Goal: Navigation & Orientation: Find specific page/section

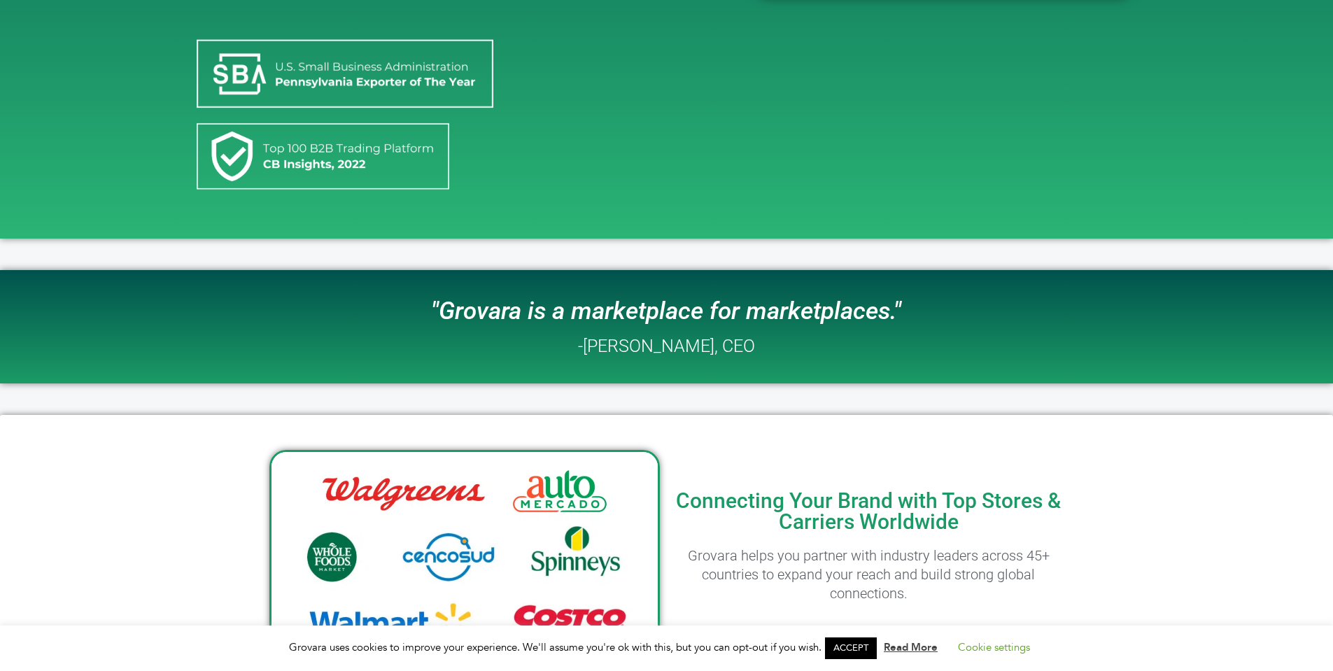
scroll to position [769, 0]
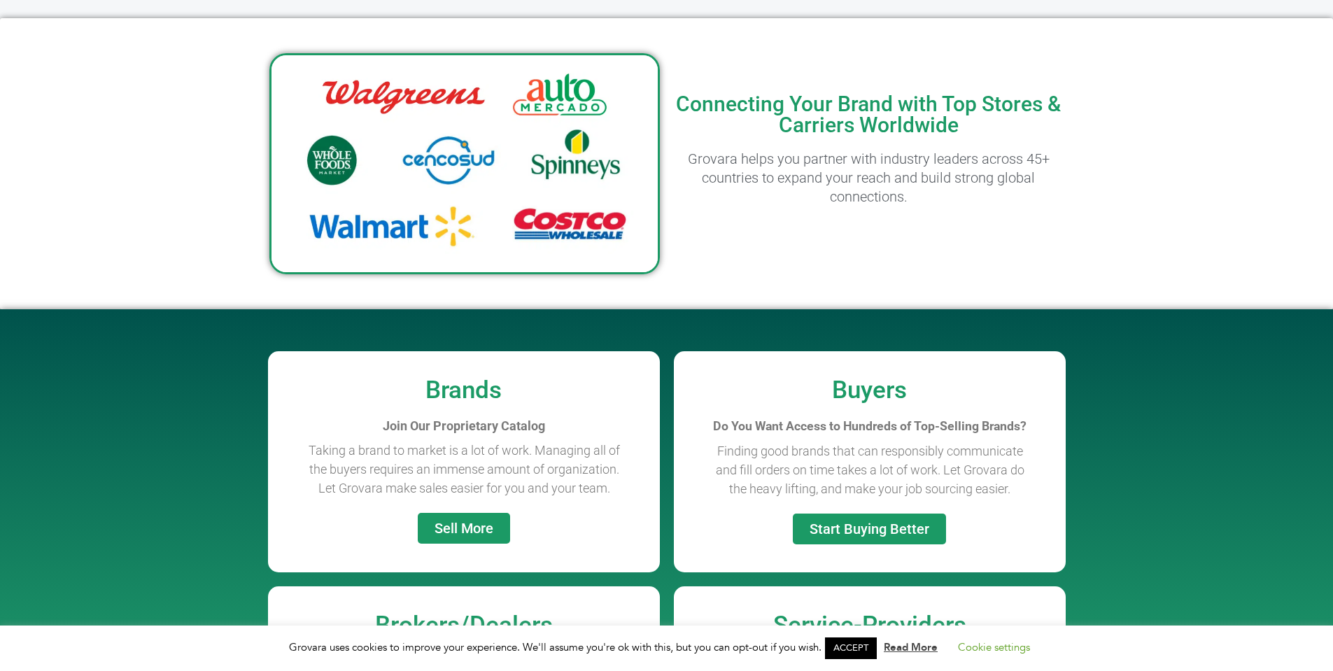
click at [888, 184] on h2 "Grovara helps you partner with industry leaders across 45+ countries to expand …" at bounding box center [869, 178] width 390 height 57
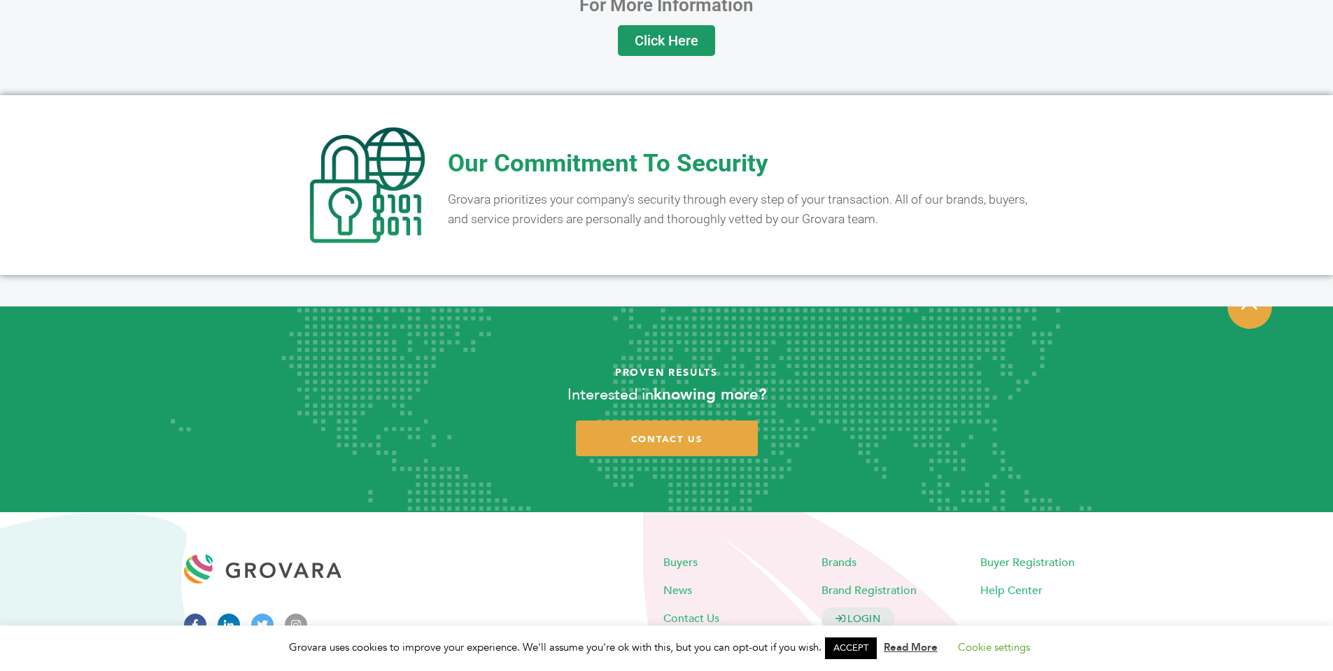
scroll to position [2731, 0]
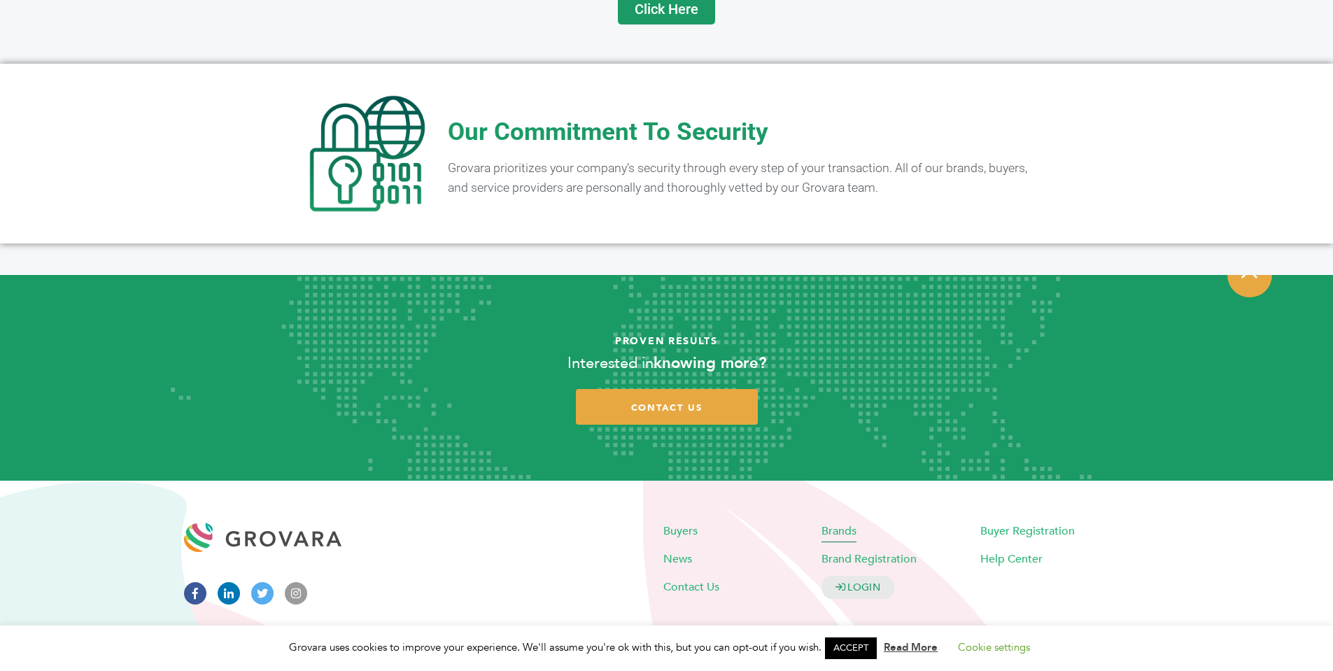
click at [837, 523] on span "Brands" at bounding box center [838, 530] width 35 height 15
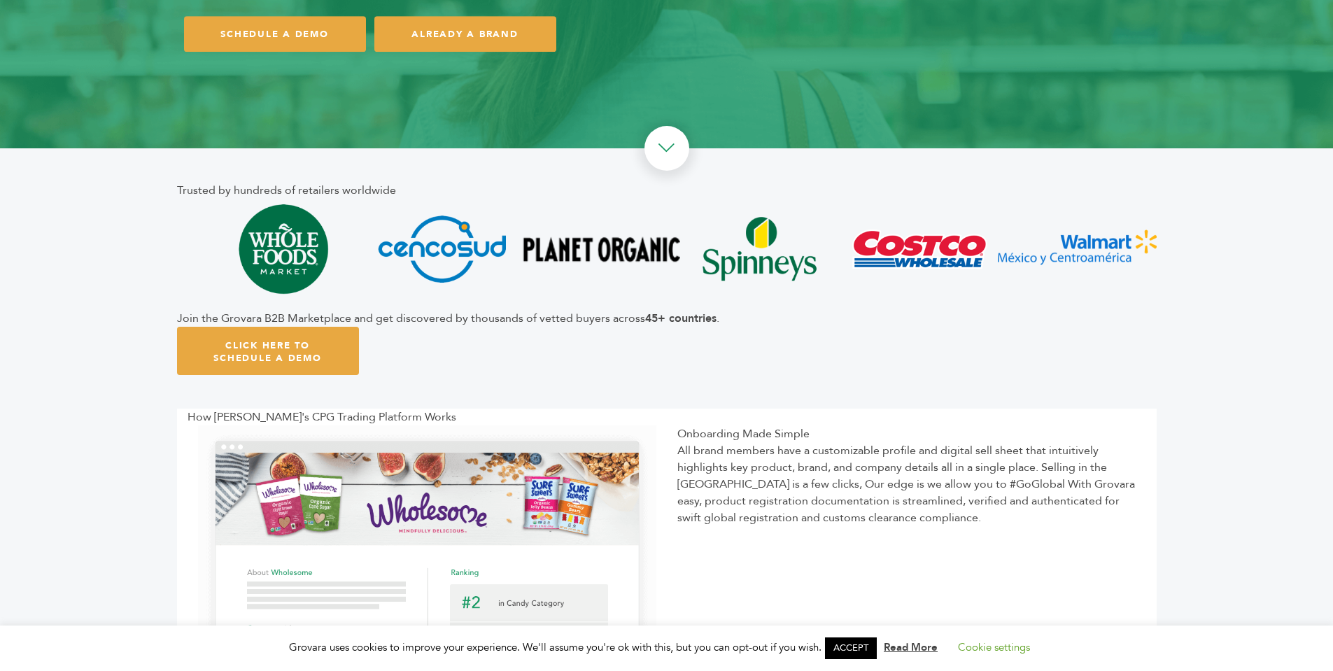
scroll to position [280, 0]
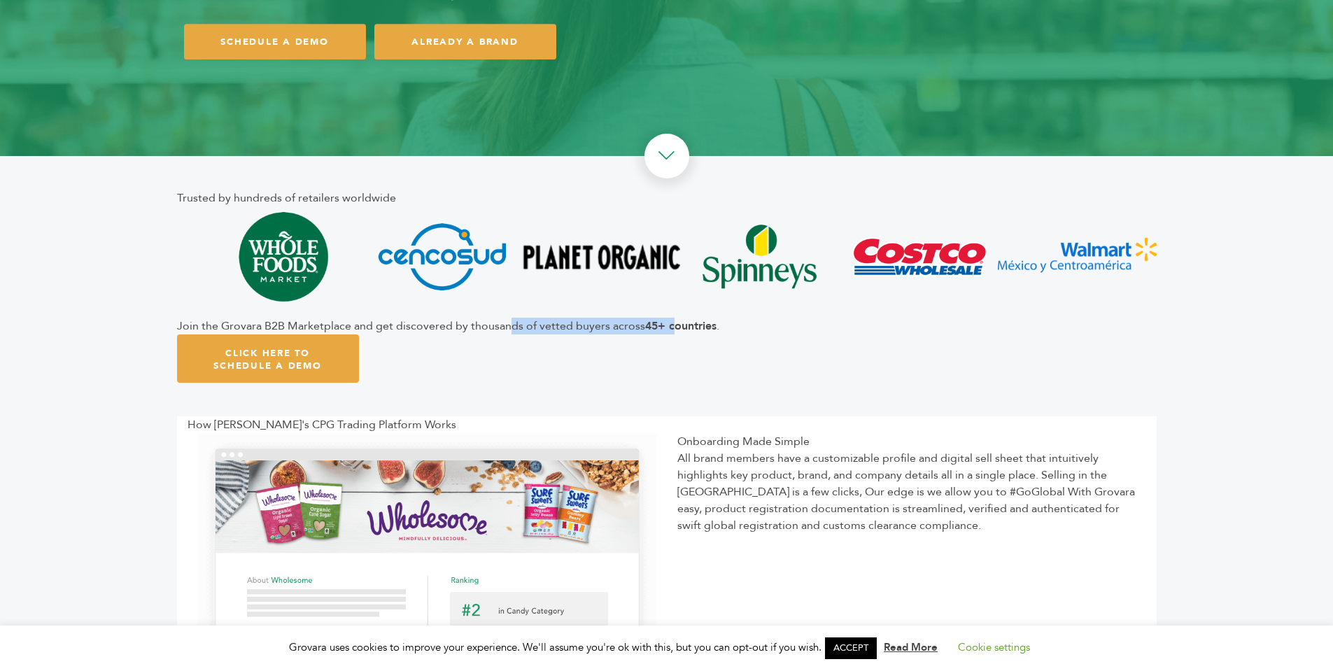
drag, startPoint x: 508, startPoint y: 326, endPoint x: 674, endPoint y: 332, distance: 166.6
click at [674, 332] on div "Join the Grovara B2B Marketplace and get discovered by thousands of vetted buye…" at bounding box center [666, 326] width 979 height 17
click at [834, 362] on div "Trusted by hundreds of retailers worldwide Join the Grovara B2B Marketplace and…" at bounding box center [666, 286] width 979 height 260
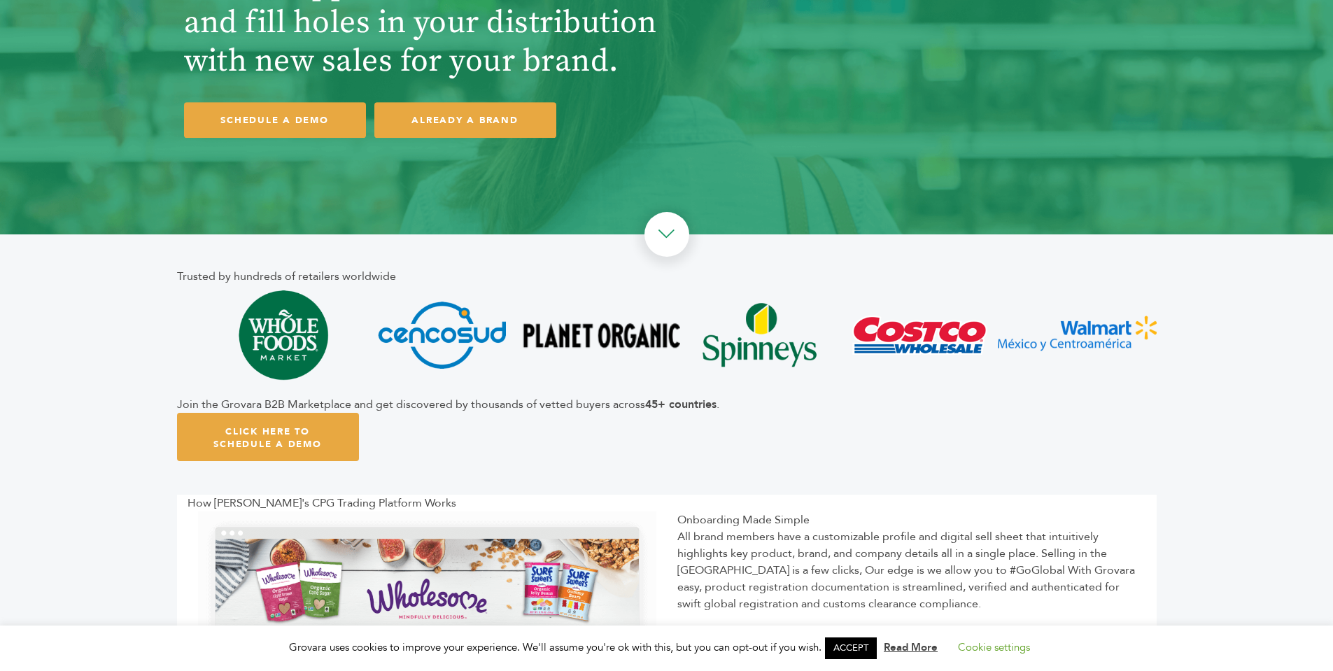
scroll to position [0, 0]
